Goal: Find specific page/section: Find specific page/section

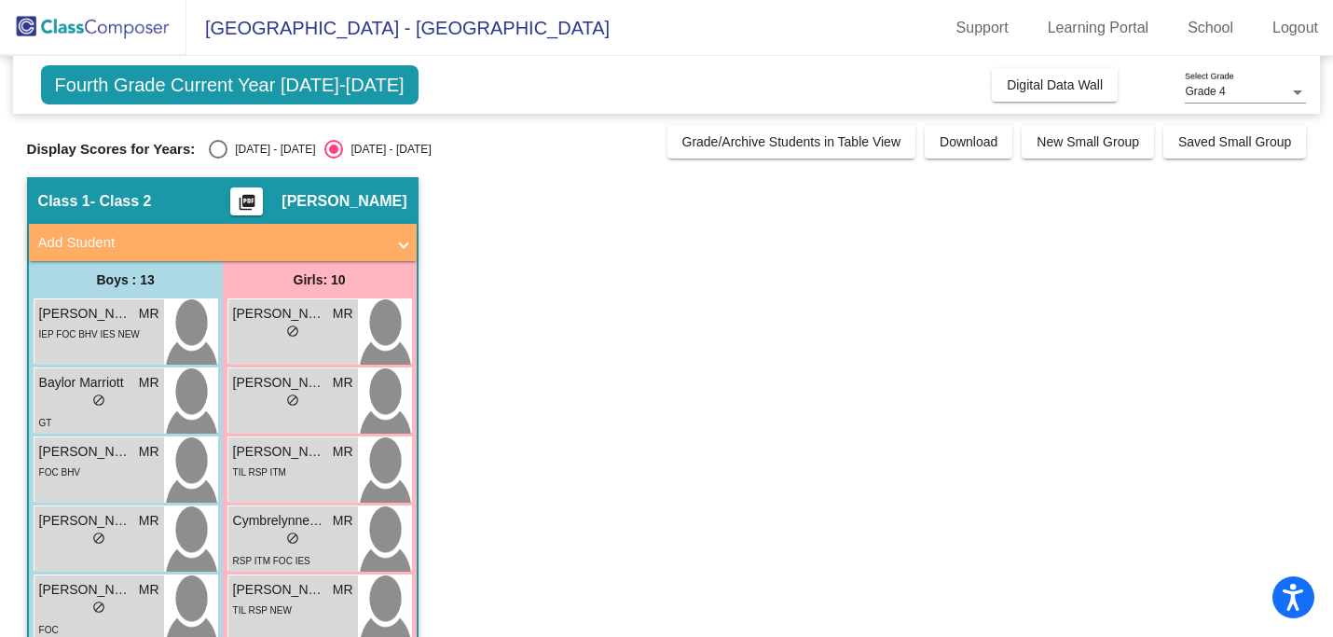
scroll to position [588, 0]
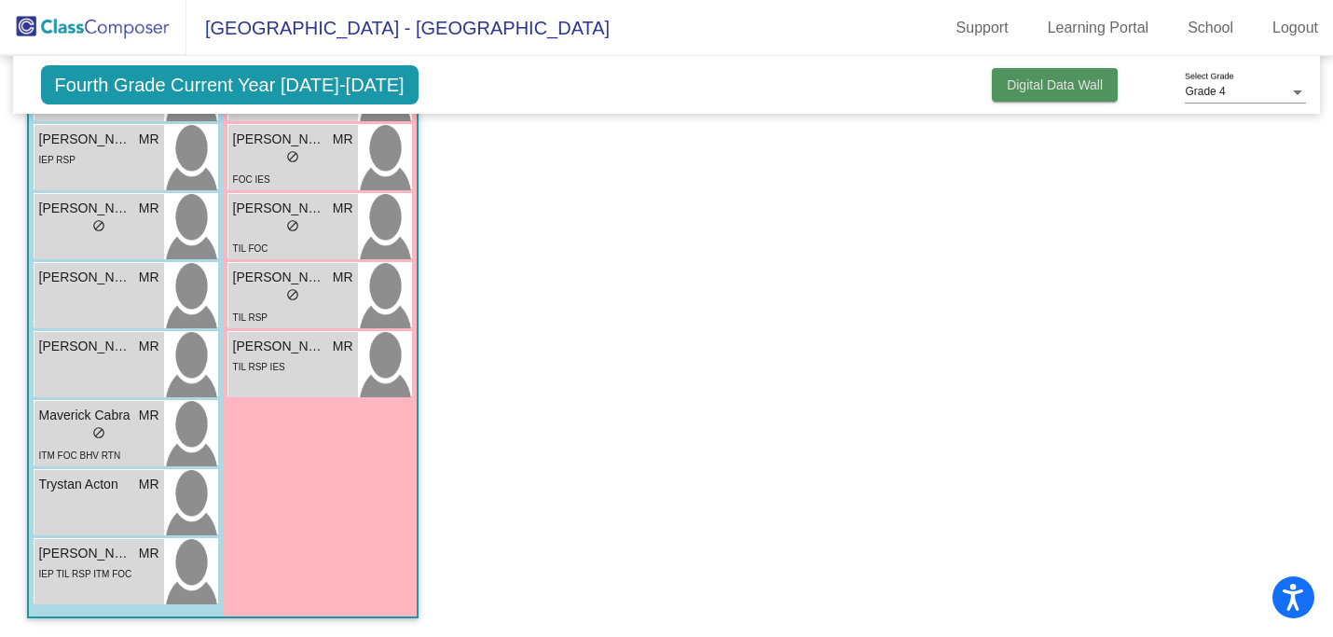
click at [1076, 92] on button "Digital Data Wall" at bounding box center [1055, 85] width 126 height 34
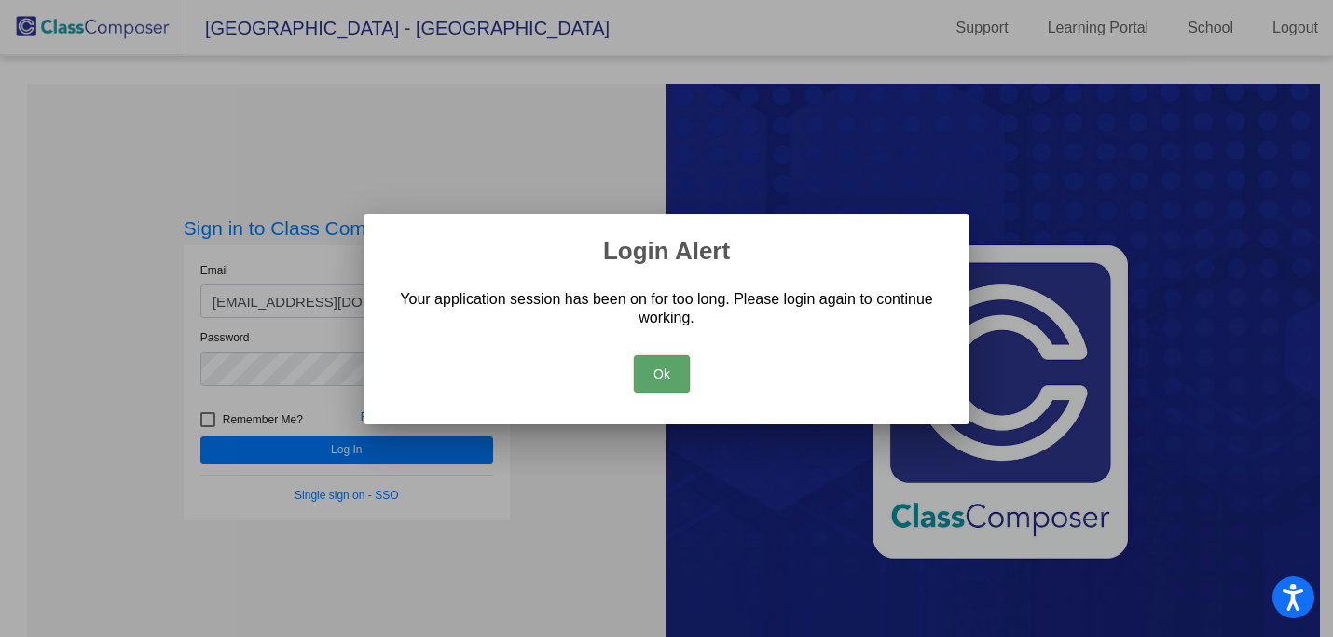
click at [663, 369] on button "Ok" at bounding box center [662, 373] width 56 height 37
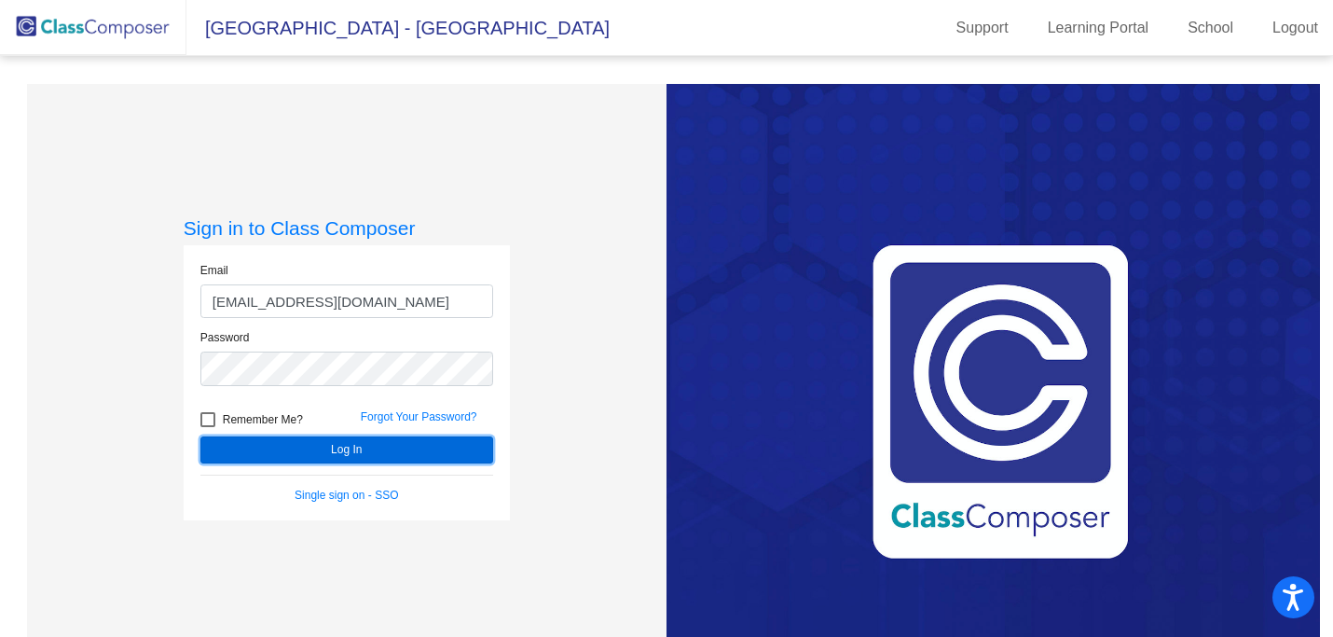
click at [440, 444] on button "Log In" at bounding box center [346, 449] width 293 height 27
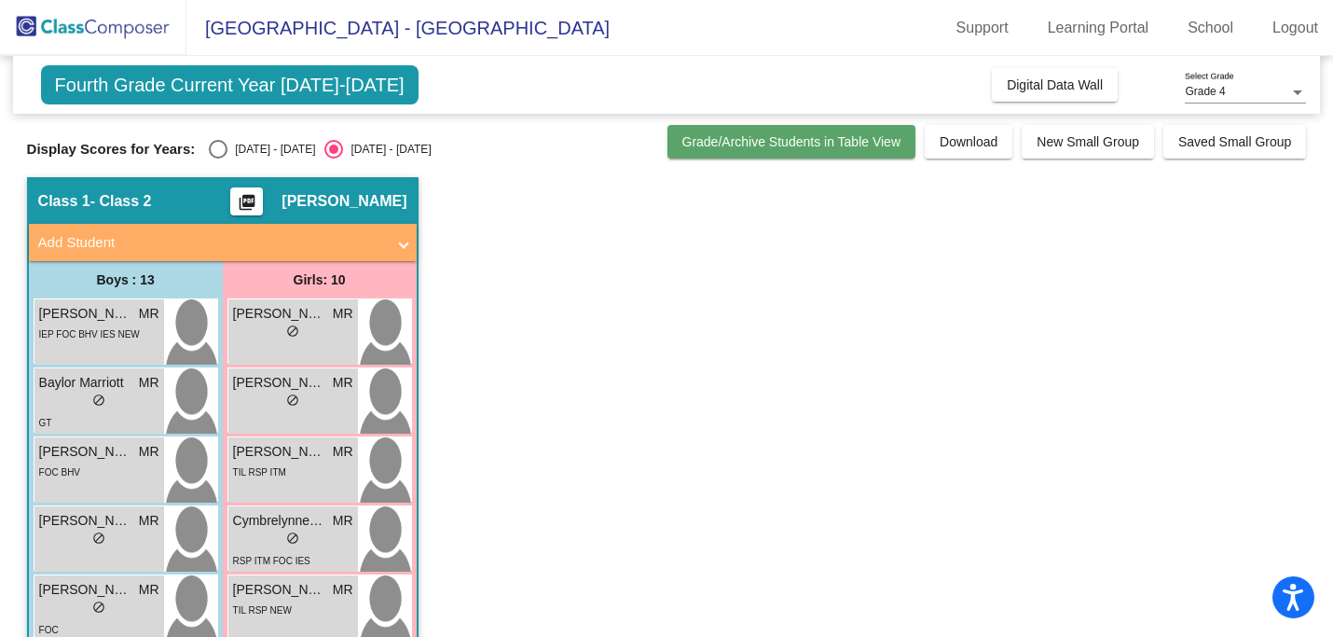
click at [815, 153] on button "Grade/Archive Students in Table View" at bounding box center [791, 142] width 249 height 34
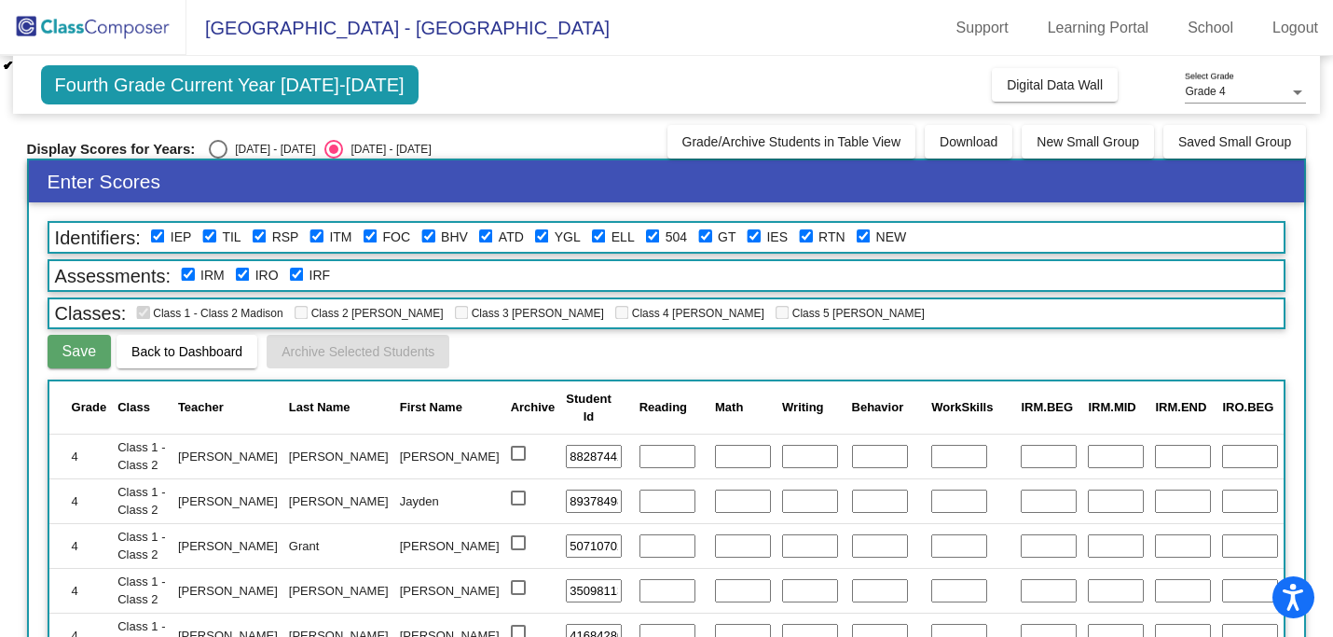
click at [1197, 88] on span "Grade 4" at bounding box center [1204, 91] width 40 height 13
click at [1195, 88] on span "Grade 4" at bounding box center [1244, 92] width 121 height 34
click at [168, 354] on span "Back to Dashboard" at bounding box center [186, 351] width 111 height 15
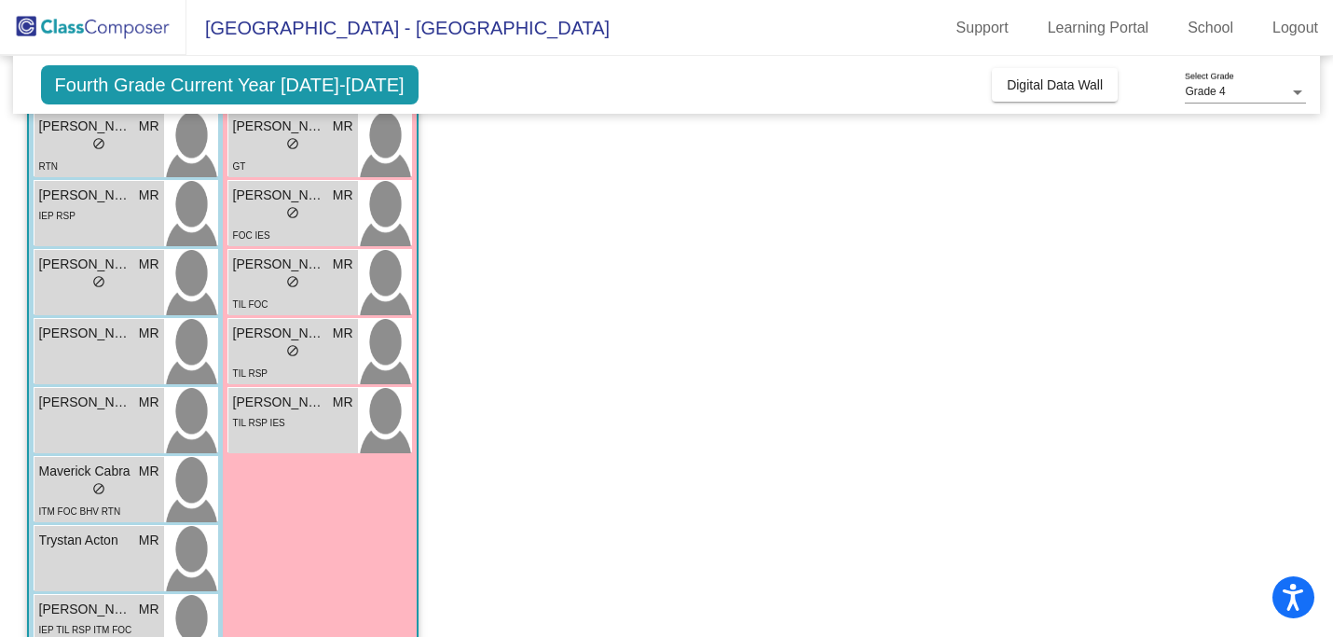
scroll to position [588, 0]
